Goal: Find specific page/section: Find specific page/section

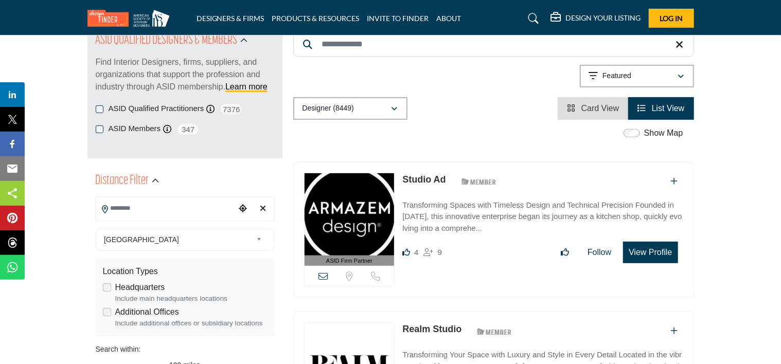
scroll to position [103, 0]
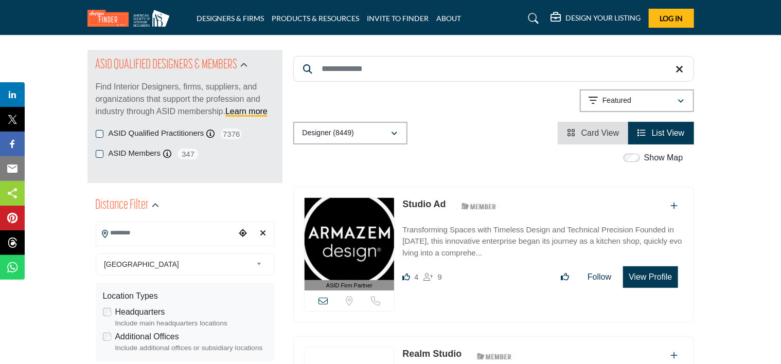
click at [141, 234] on input "Search Location" at bounding box center [165, 233] width 139 height 20
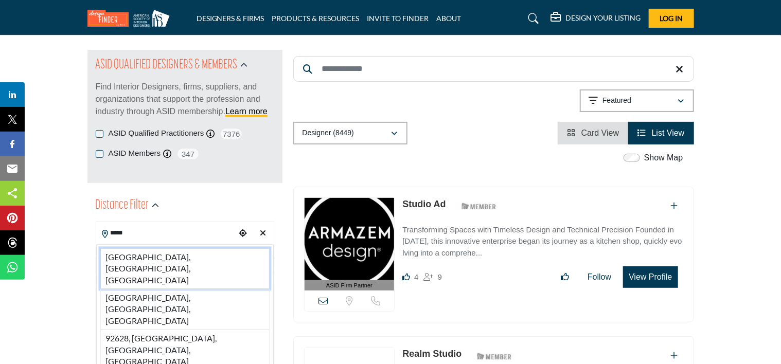
click at [152, 257] on li "92626, Costa Mesa, CA, USA" at bounding box center [184, 268] width 169 height 41
type input "**********"
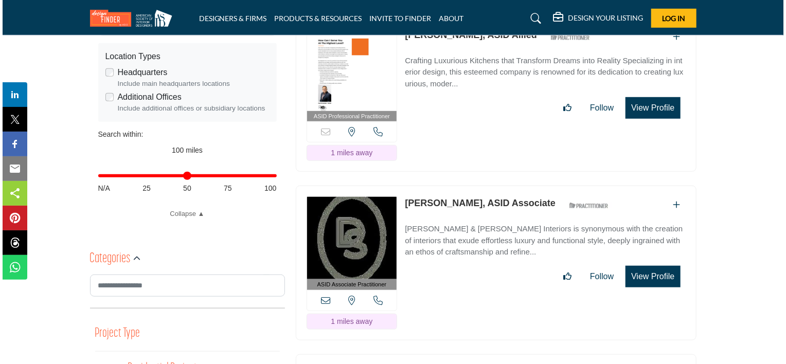
scroll to position [377, 0]
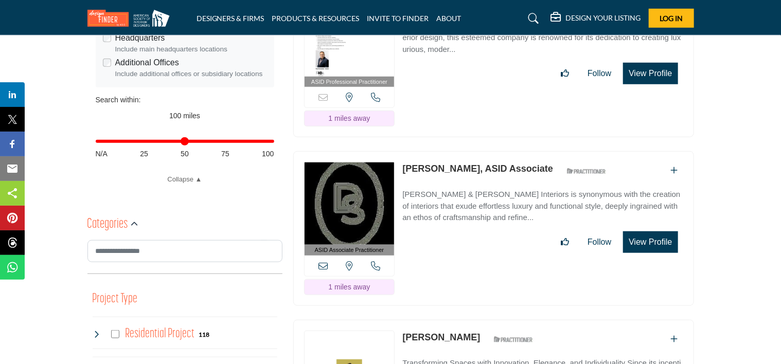
click at [662, 231] on button "View Profile" at bounding box center [650, 242] width 55 height 22
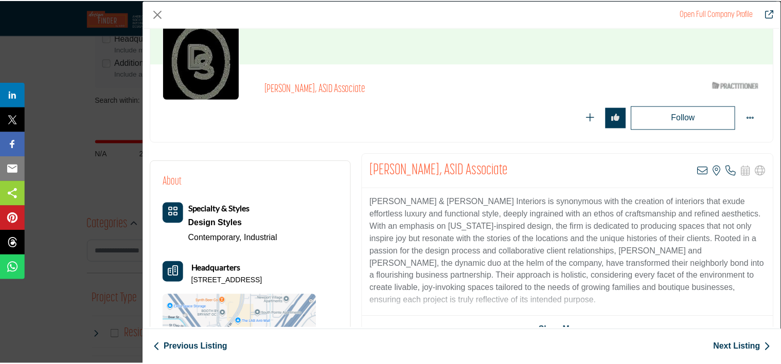
scroll to position [0, 0]
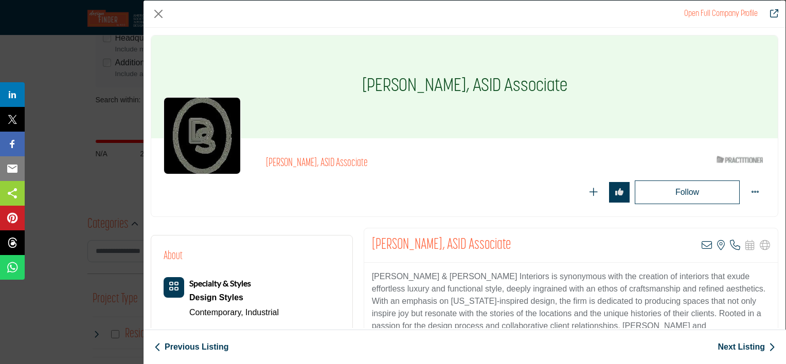
click at [79, 197] on div "Open Full Company Profile Whitney Savage, ASID Associate ASID Qualified Practit…" at bounding box center [393, 182] width 786 height 364
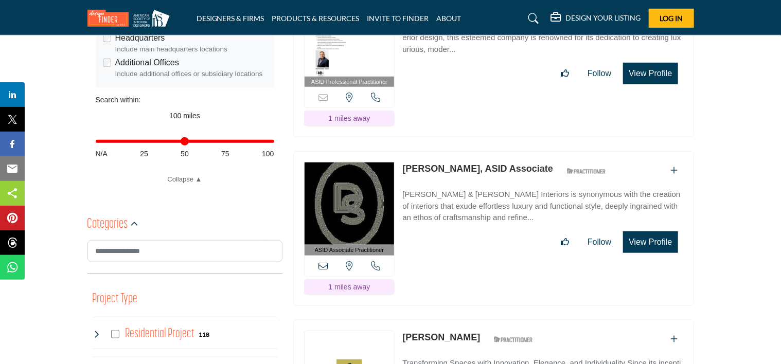
drag, startPoint x: 441, startPoint y: 140, endPoint x: 445, endPoint y: 145, distance: 6.6
click at [442, 164] on link "Whitney Savage, ASID Associate" at bounding box center [477, 169] width 151 height 10
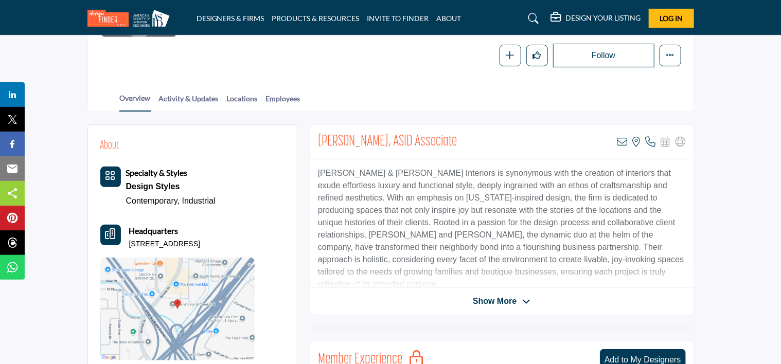
scroll to position [206, 0]
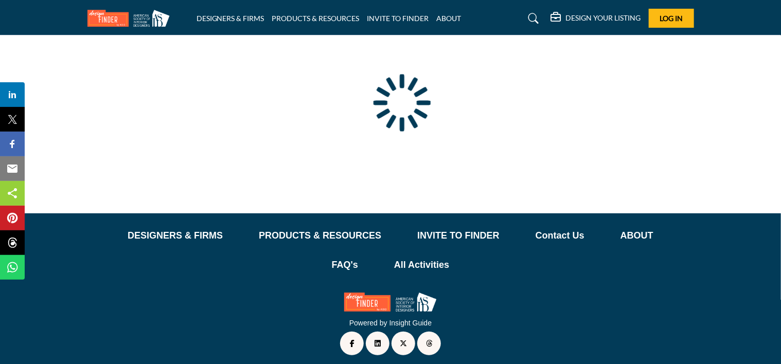
scroll to position [98, 0]
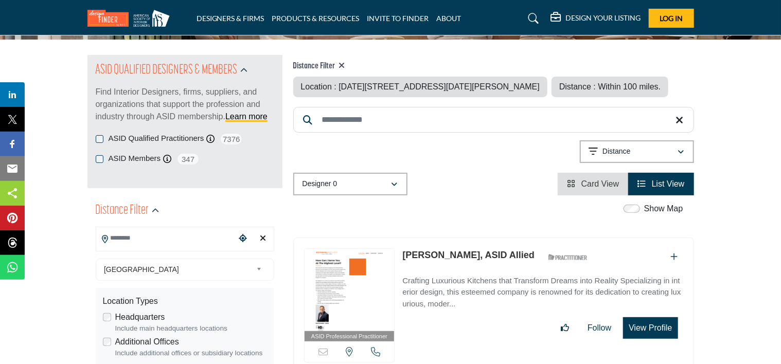
type input "**********"
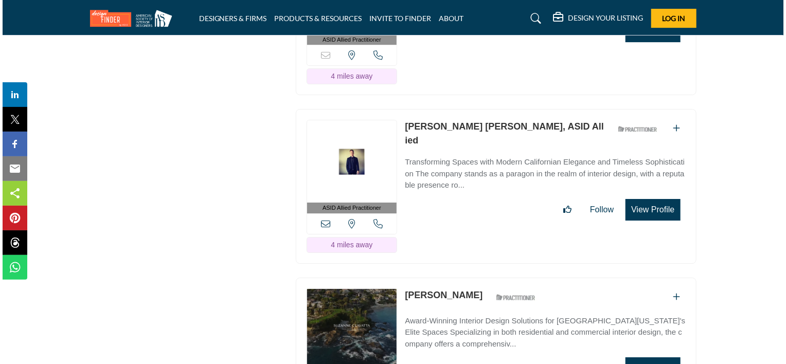
scroll to position [5646, 0]
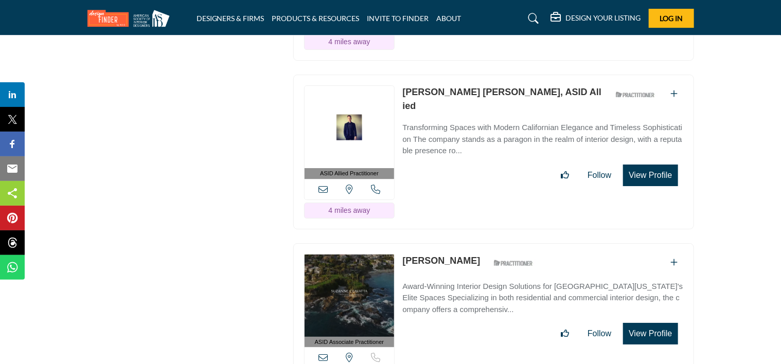
click at [644, 165] on button "View Profile" at bounding box center [650, 176] width 55 height 22
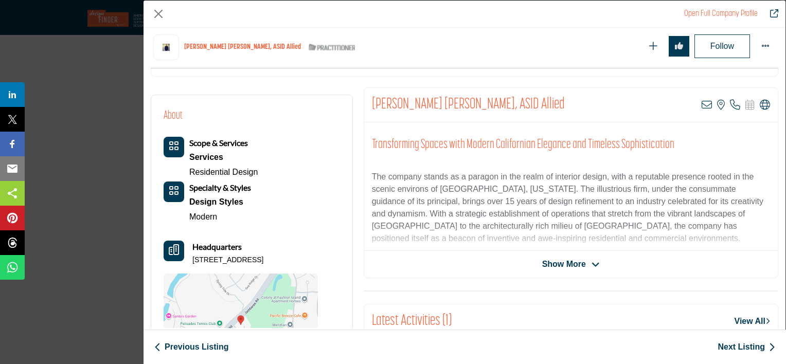
scroll to position [247, 0]
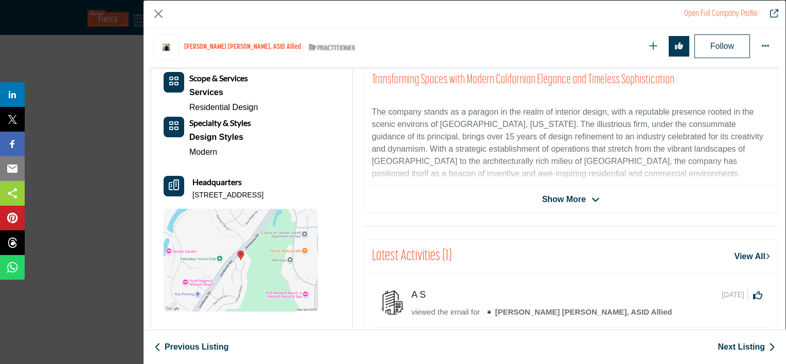
click at [586, 184] on div "Transforming Spaces with Modern Californian Elegance and Timeless Sophisticatio…" at bounding box center [570, 122] width 413 height 129
click at [577, 193] on span "Show More" at bounding box center [564, 199] width 44 height 12
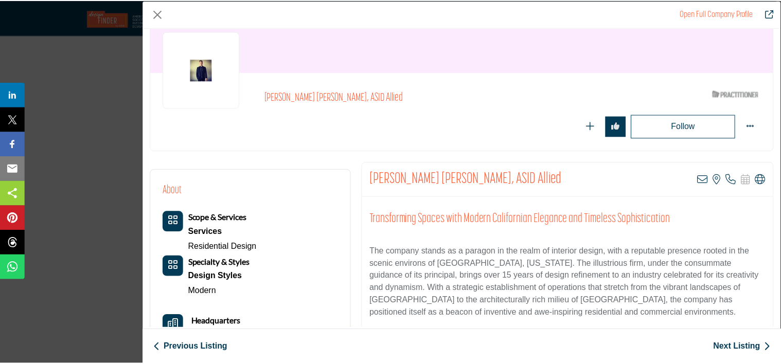
scroll to position [0, 0]
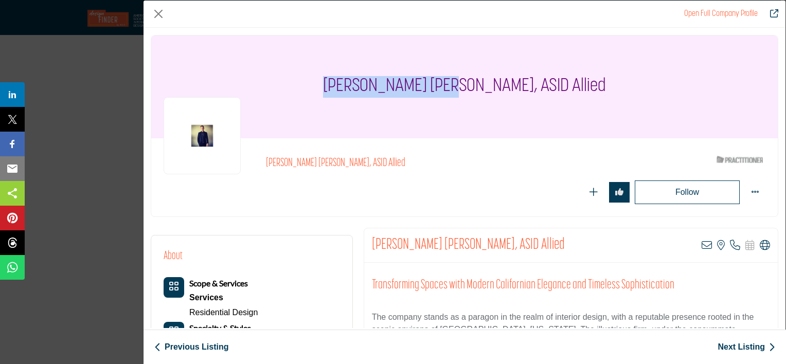
drag, startPoint x: 362, startPoint y: 86, endPoint x: 489, endPoint y: 84, distance: 126.5
click at [489, 84] on h1 "John Henry Kaufman, ASID Allied" at bounding box center [464, 86] width 283 height 103
copy h1 "John Henry Kaufman"
click at [99, 80] on div "Open Full Company Profile John Henry Kaufman, ASID Allied ASID Qualified Practi…" at bounding box center [393, 182] width 786 height 364
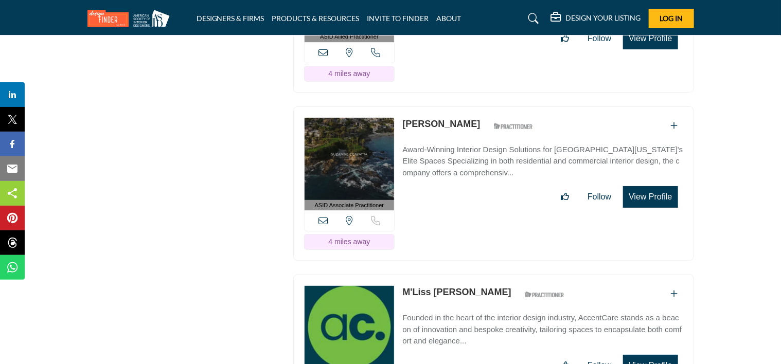
scroll to position [5783, 0]
click at [440, 118] on link "[PERSON_NAME]" at bounding box center [441, 123] width 78 height 10
